Goal: Check status: Check status

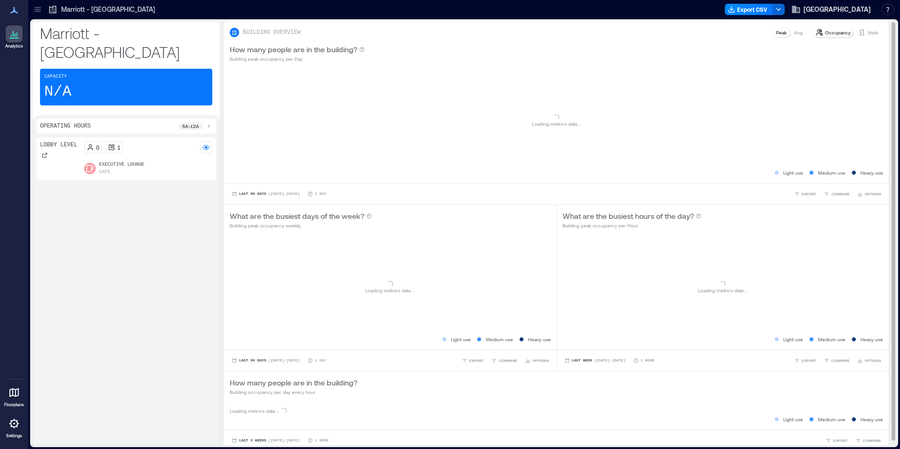
click at [867, 30] on p "Visits" at bounding box center [872, 33] width 11 height 8
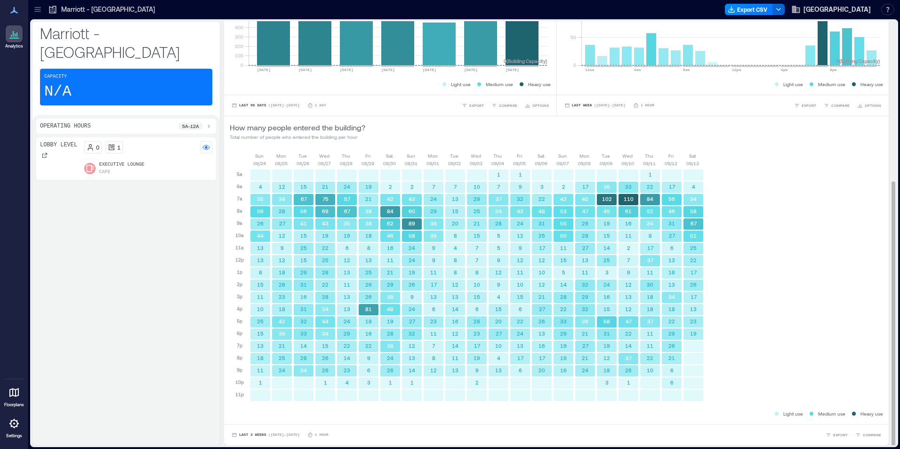
scroll to position [1, 0]
click at [272, 434] on span "| [DATE] - [DATE]" at bounding box center [284, 434] width 32 height 0
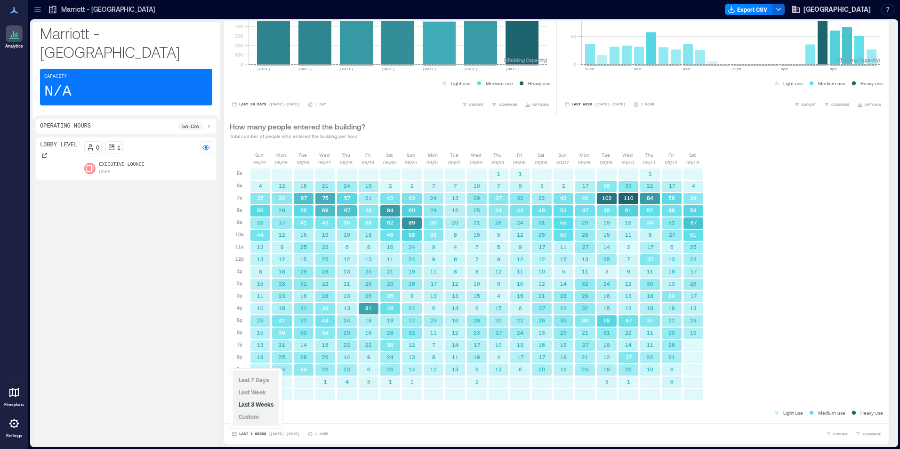
click at [254, 415] on span "Custom" at bounding box center [249, 416] width 20 height 7
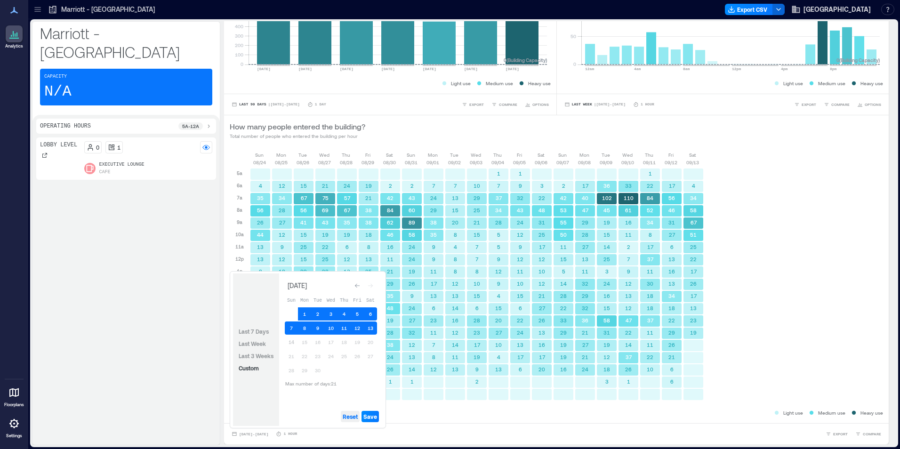
click at [353, 416] on span "Reset" at bounding box center [350, 417] width 15 height 8
click at [289, 344] on button "14" at bounding box center [291, 341] width 13 height 13
click at [376, 415] on span "Save" at bounding box center [370, 417] width 14 height 8
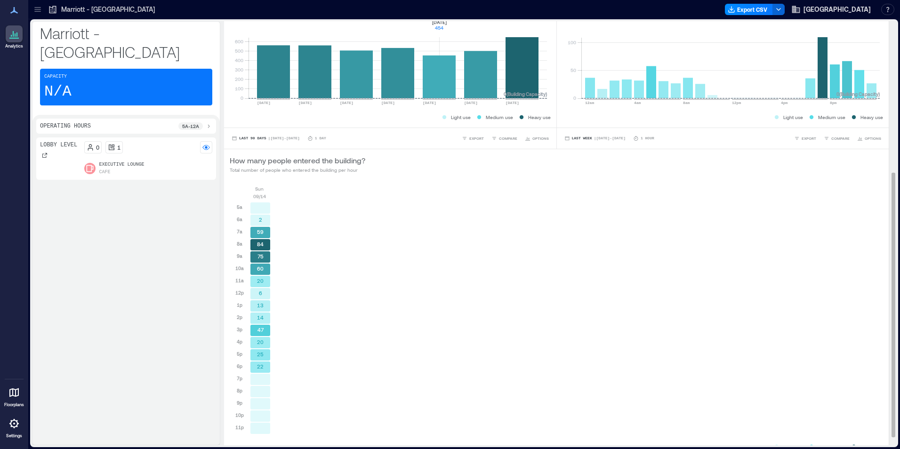
scroll to position [241, 0]
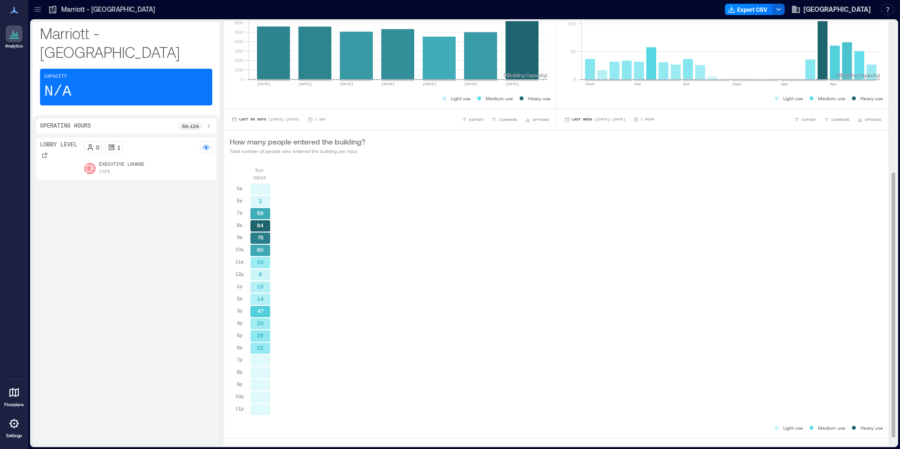
drag, startPoint x: 852, startPoint y: 156, endPoint x: 856, endPoint y: 144, distance: 12.7
click at [852, 156] on div "How many people entered the building? Total number of people who entered the bu…" at bounding box center [556, 145] width 664 height 30
